Goal: Communication & Community: Answer question/provide support

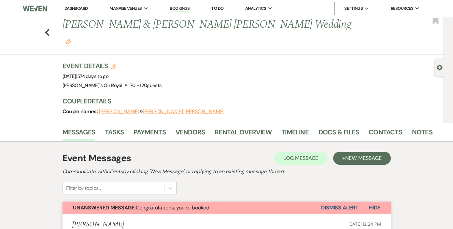
scroll to position [577, 0]
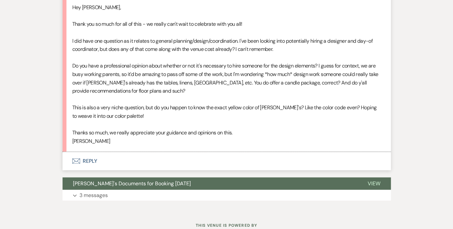
click at [89, 152] on button "Envelope Reply" at bounding box center [227, 161] width 328 height 18
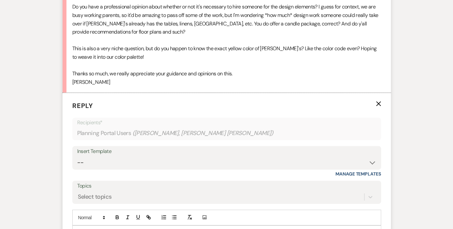
scroll to position [703, 0]
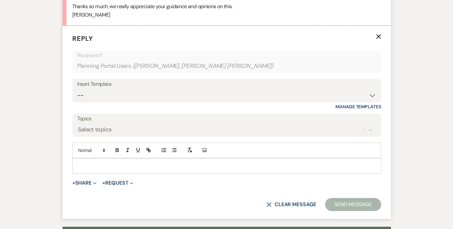
click at [119, 162] on p at bounding box center [227, 165] width 298 height 7
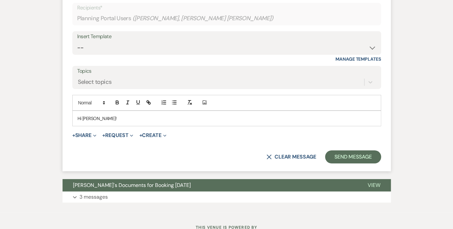
scroll to position [752, 0]
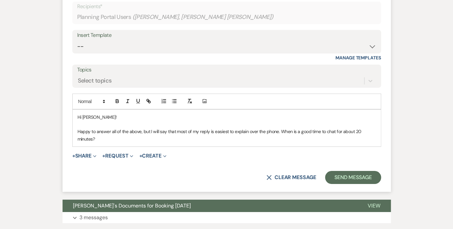
click at [280, 128] on p "Happy to answer all of the above, but I will say that most of my reply is easie…" at bounding box center [227, 135] width 298 height 15
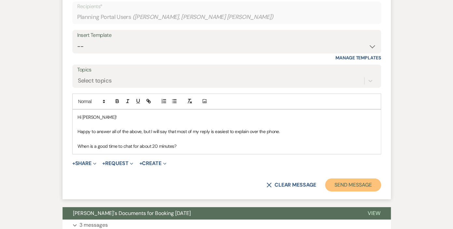
click at [339, 178] on button "Send Message" at bounding box center [353, 184] width 56 height 13
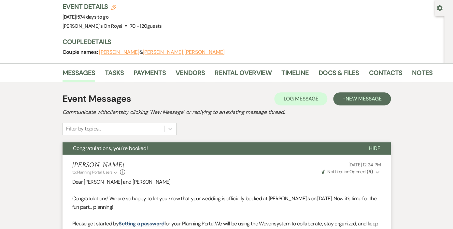
scroll to position [0, 0]
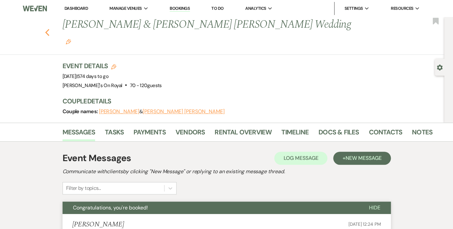
click at [45, 29] on icon "Previous" at bounding box center [47, 33] width 5 height 8
